Goal: Find contact information: Find contact information

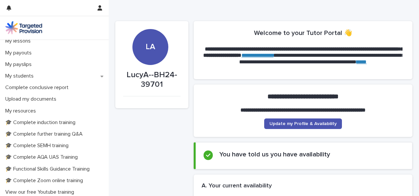
scroll to position [92, 0]
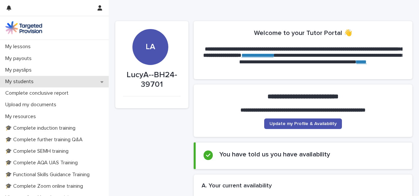
click at [86, 84] on div "My students" at bounding box center [54, 82] width 109 height 12
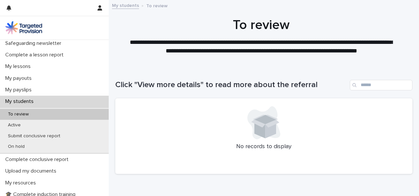
scroll to position [82, 0]
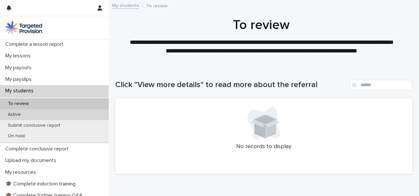
click at [79, 110] on div "Active" at bounding box center [54, 114] width 109 height 11
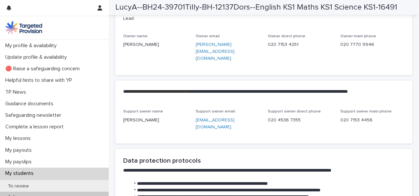
scroll to position [1582, 0]
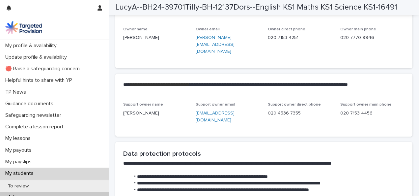
click at [206, 111] on link "[EMAIL_ADDRESS][DOMAIN_NAME]" at bounding box center [215, 117] width 39 height 12
click at [383, 32] on p "Owner main phone" at bounding box center [373, 29] width 65 height 5
